Goal: Information Seeking & Learning: Learn about a topic

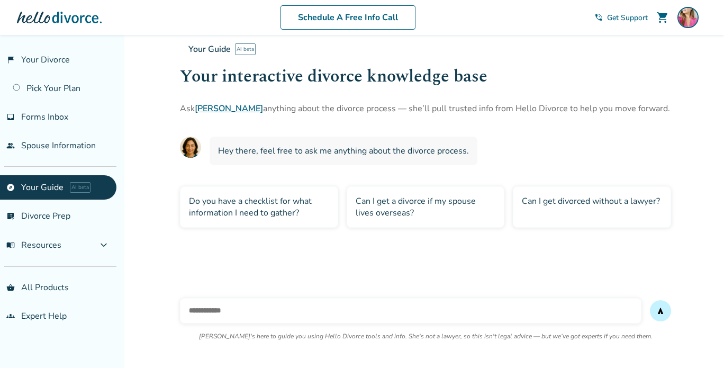
click at [269, 153] on span "Hey there, feel free to ask me anything about the divorce process." at bounding box center [343, 151] width 251 height 12
click at [39, 183] on link "explore Your Guide AI beta" at bounding box center [58, 187] width 116 height 24
click at [251, 211] on div "Do you have a checklist for what information I need to gather?" at bounding box center [259, 206] width 158 height 41
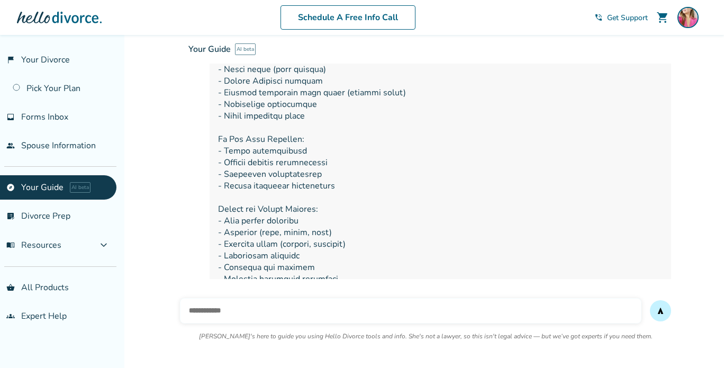
scroll to position [408, 0]
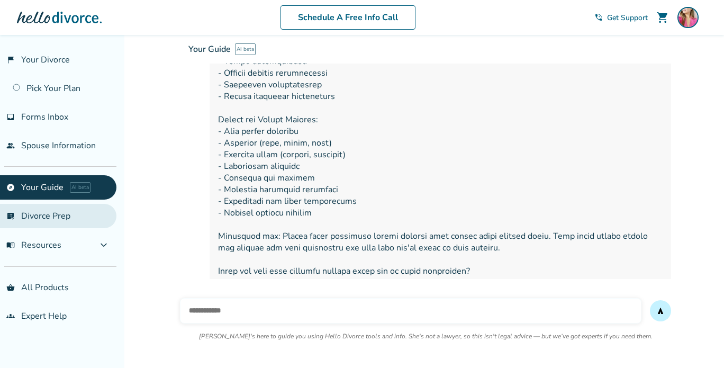
click at [41, 208] on link "list_alt_check Divorce Prep" at bounding box center [58, 216] width 116 height 24
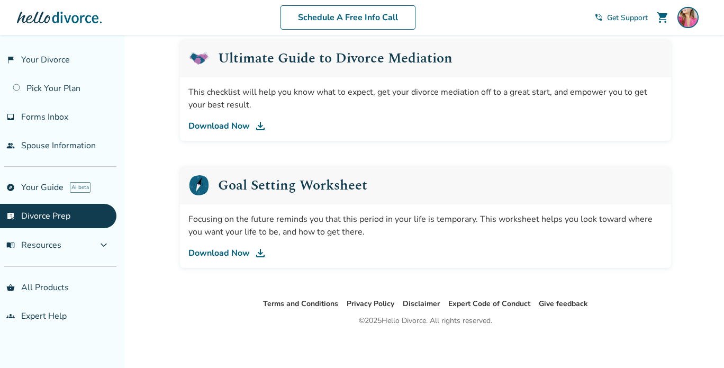
scroll to position [666, 0]
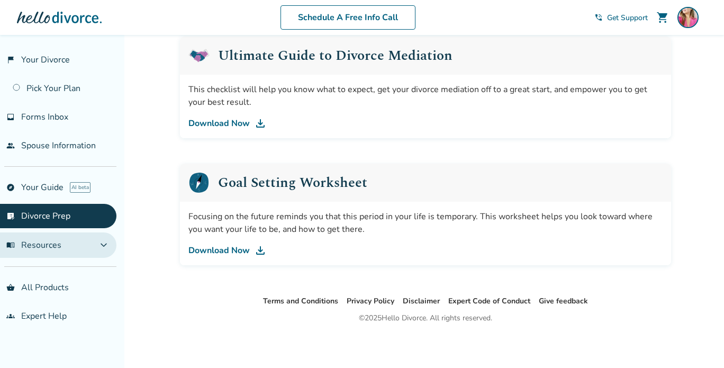
click at [50, 246] on span "menu_book Resources" at bounding box center [33, 245] width 55 height 12
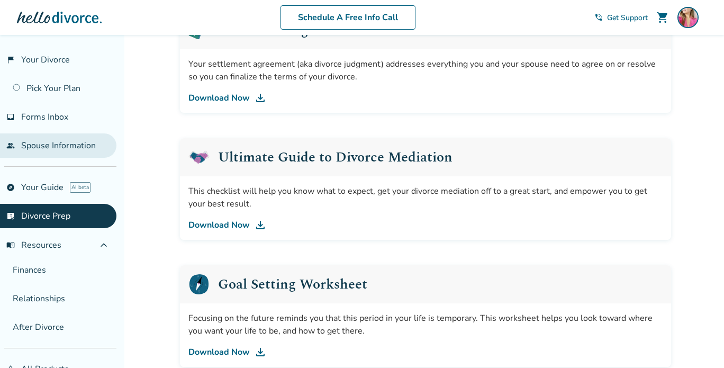
scroll to position [560, 0]
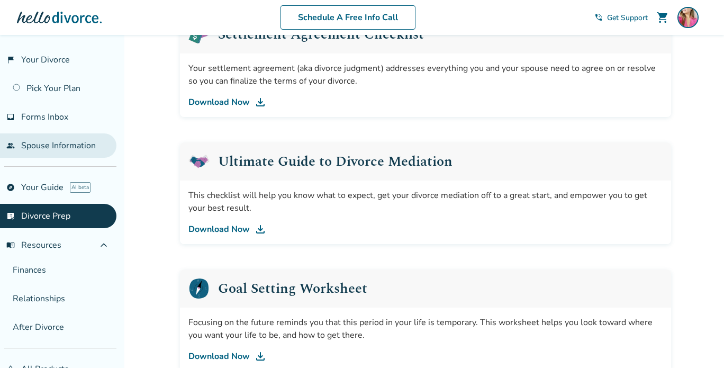
click at [61, 147] on link "people Spouse Information" at bounding box center [58, 145] width 116 height 24
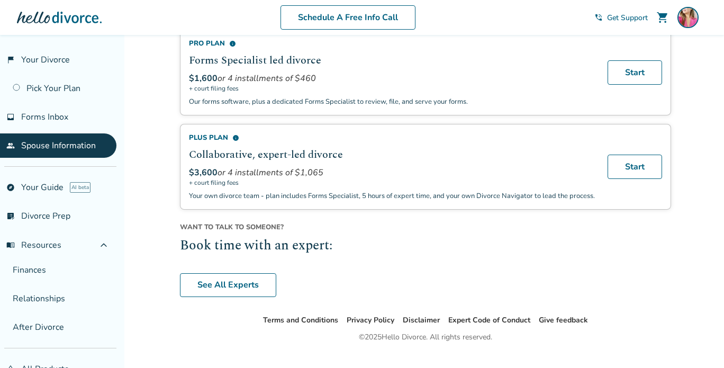
scroll to position [227, 0]
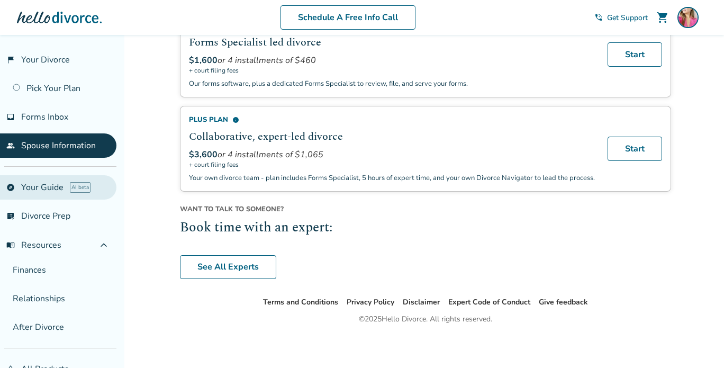
click at [48, 195] on link "explore Your Guide AI beta" at bounding box center [58, 187] width 116 height 24
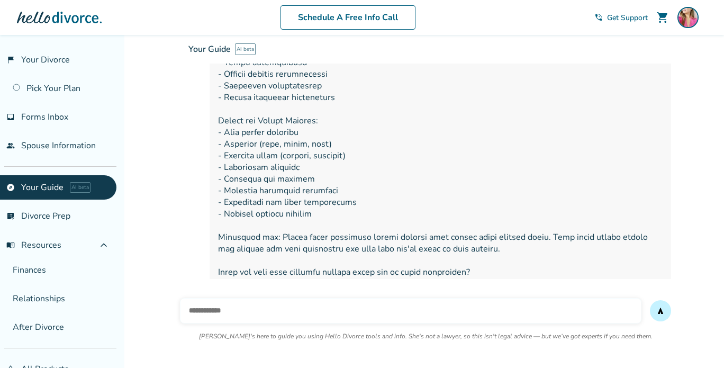
scroll to position [408, 0]
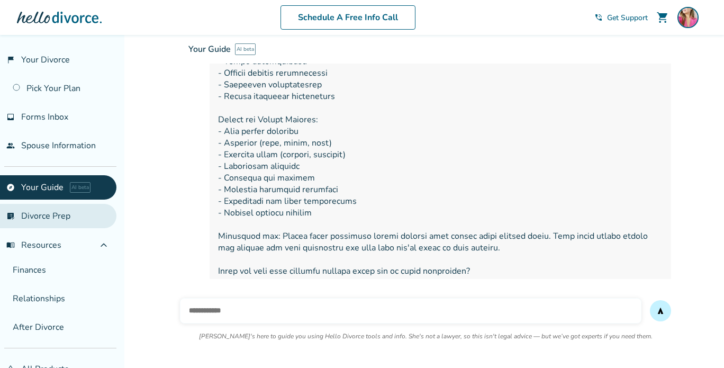
click at [50, 213] on link "list_alt_check Divorce Prep" at bounding box center [58, 216] width 116 height 24
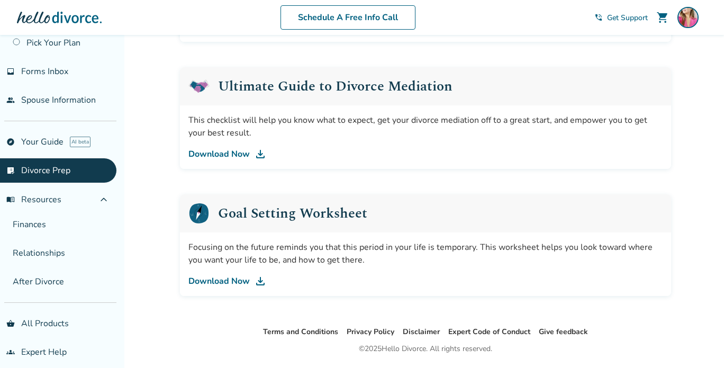
scroll to position [52, 0]
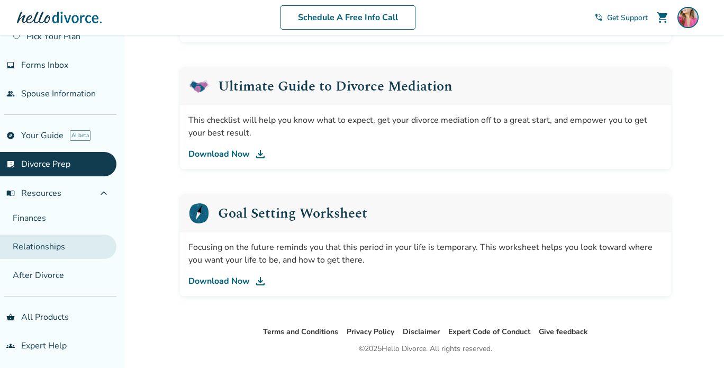
click at [33, 238] on link "Relationships" at bounding box center [58, 247] width 116 height 24
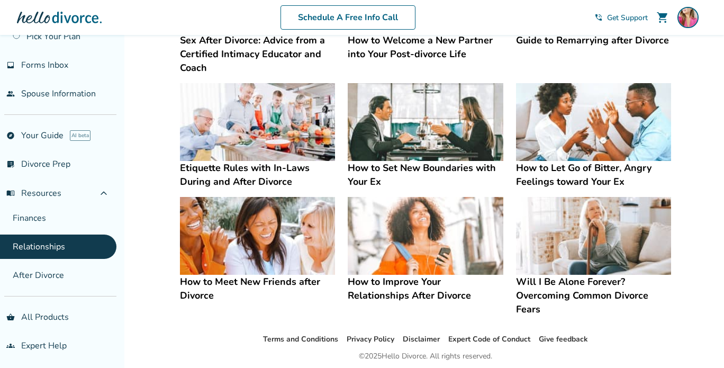
scroll to position [314, 0]
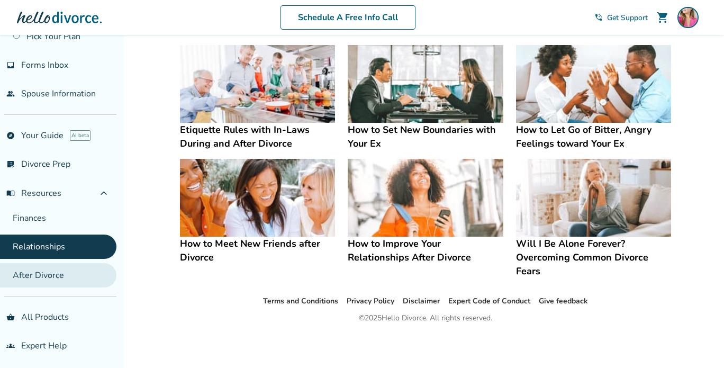
click at [38, 274] on link "After Divorce" at bounding box center [58, 275] width 116 height 24
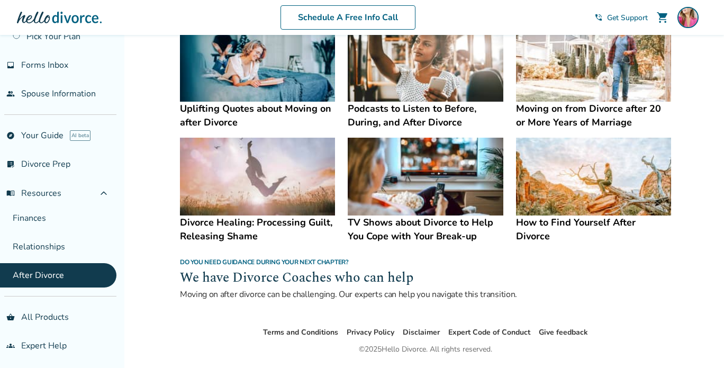
scroll to position [772, 0]
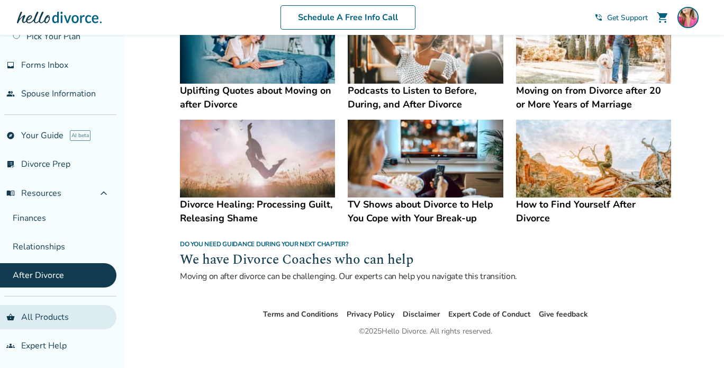
click at [60, 320] on link "shopping_basket All Products" at bounding box center [58, 317] width 116 height 24
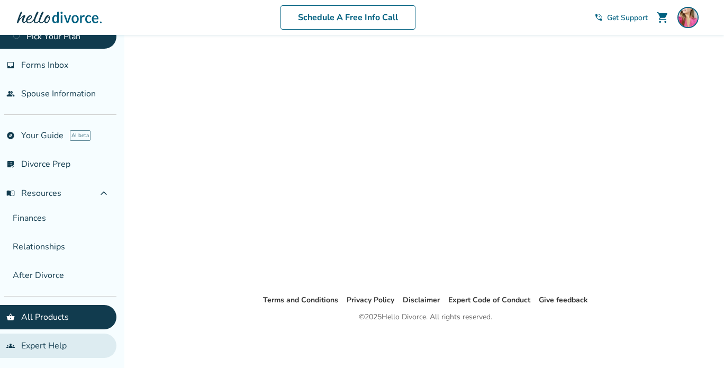
click at [53, 344] on link "groups Expert Help" at bounding box center [58, 345] width 116 height 24
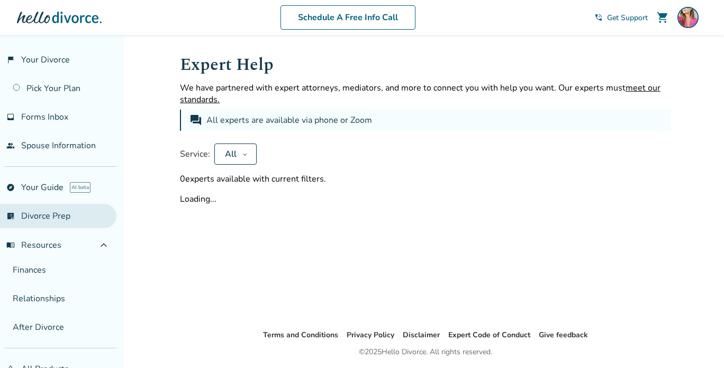
click at [54, 219] on link "list_alt_check Divorce Prep" at bounding box center [58, 216] width 116 height 24
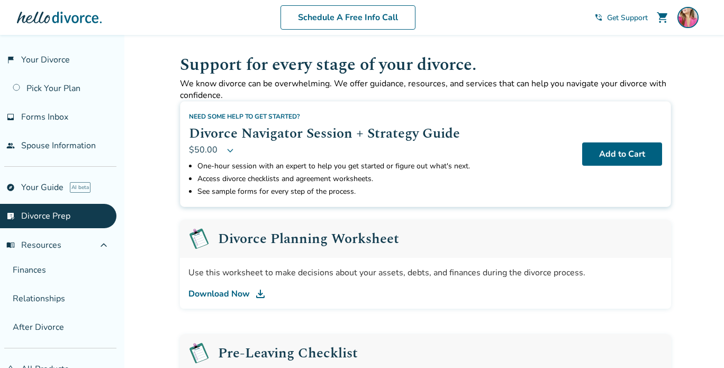
click at [232, 296] on link "Download Now" at bounding box center [425, 293] width 474 height 13
click at [46, 184] on link "explore Your Guide AI beta" at bounding box center [58, 187] width 116 height 24
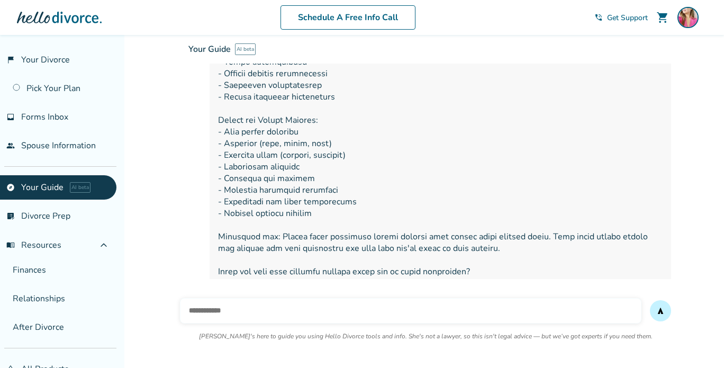
scroll to position [408, 0]
click at [266, 314] on input "text" at bounding box center [411, 310] width 462 height 25
type input "**********"
click at [650, 300] on button "send" at bounding box center [660, 310] width 21 height 21
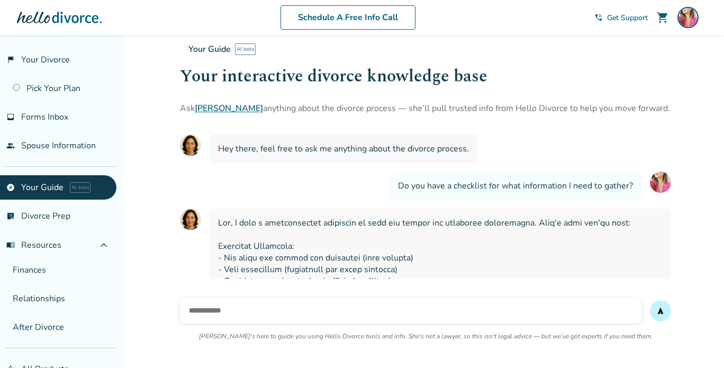
scroll to position [0, 0]
